Goal: Task Accomplishment & Management: Manage account settings

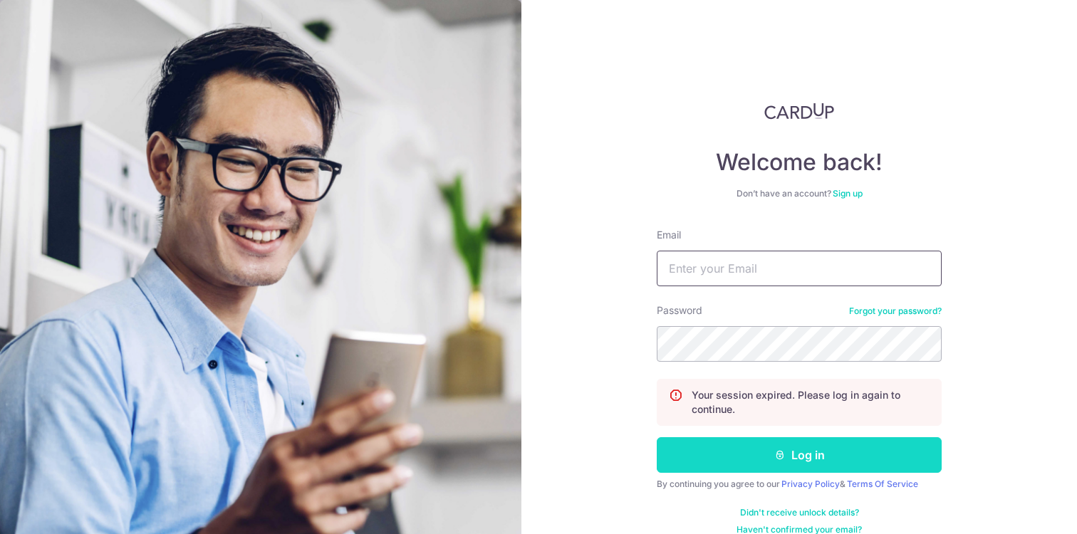
type input "[EMAIL_ADDRESS][DOMAIN_NAME]"
click at [769, 465] on button "Log in" at bounding box center [799, 455] width 285 height 36
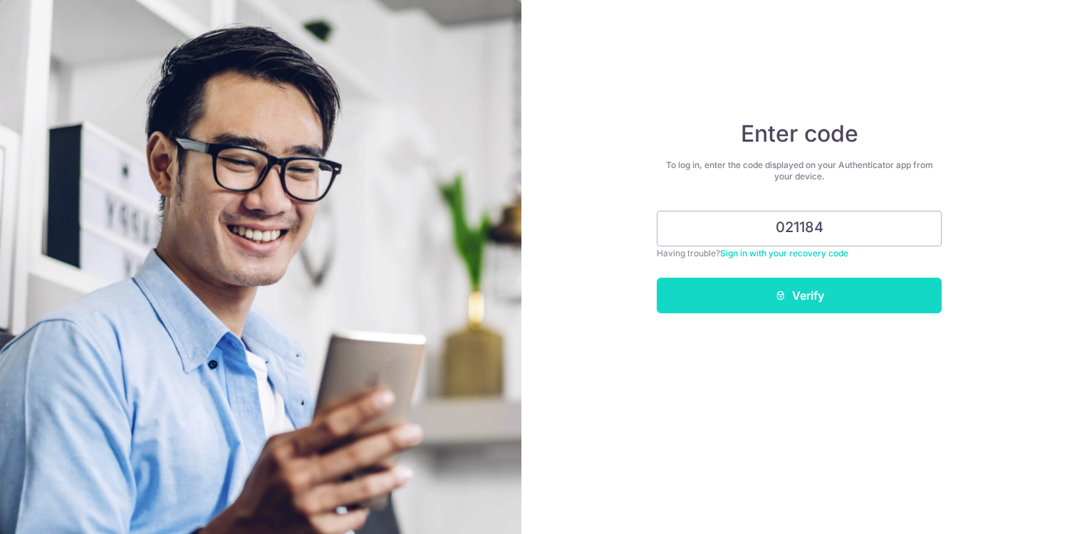
type input "021184"
click at [764, 291] on button "Verify" at bounding box center [799, 296] width 285 height 36
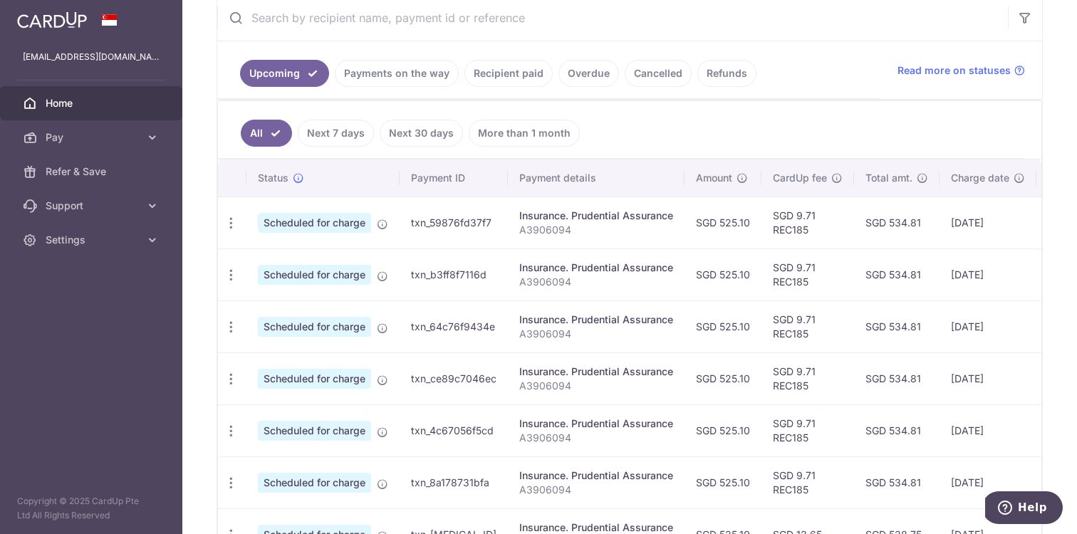
scroll to position [290, 0]
